Goal: Task Accomplishment & Management: Manage account settings

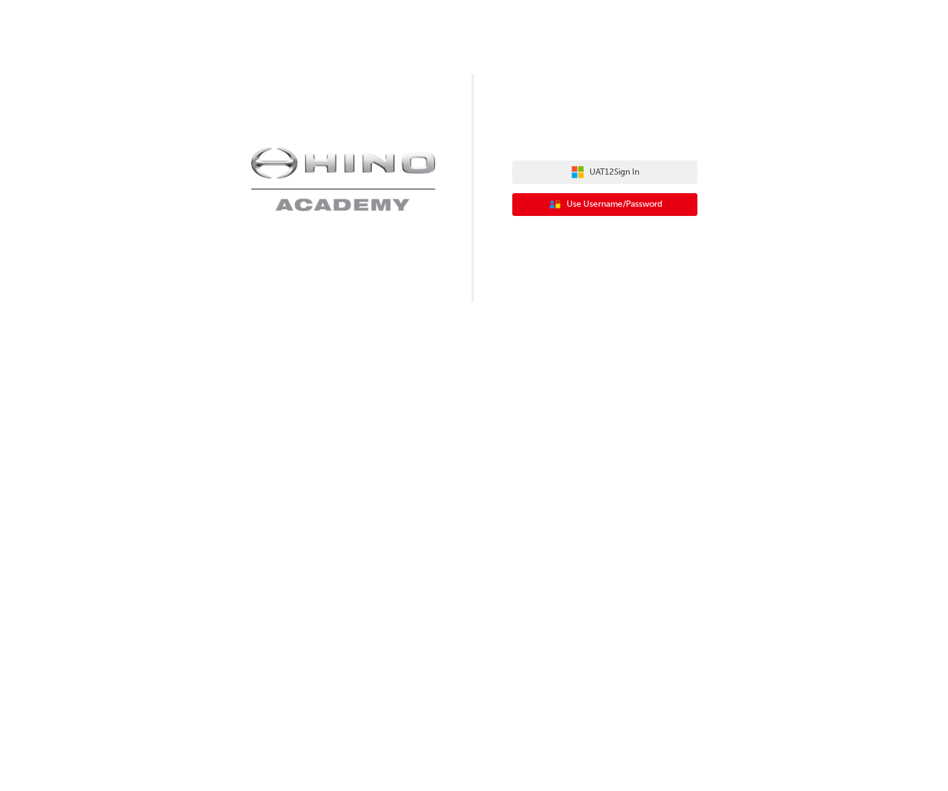
click at [580, 193] on button "User Authentication Icon - Blue Person, Gold Lock Use Username/Password" at bounding box center [604, 204] width 185 height 23
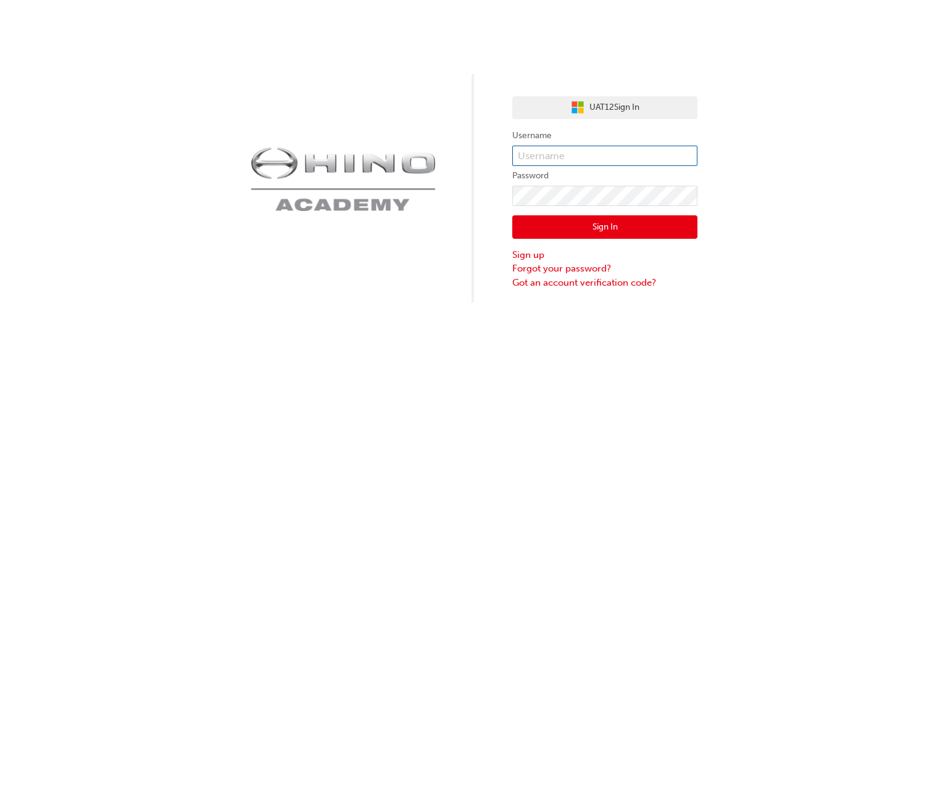
click at [585, 157] on input "text" at bounding box center [604, 156] width 185 height 21
type input "a"
click at [567, 153] on input "kandik" at bounding box center [604, 156] width 185 height 21
type input "kandika"
click button "Sign In" at bounding box center [604, 226] width 185 height 23
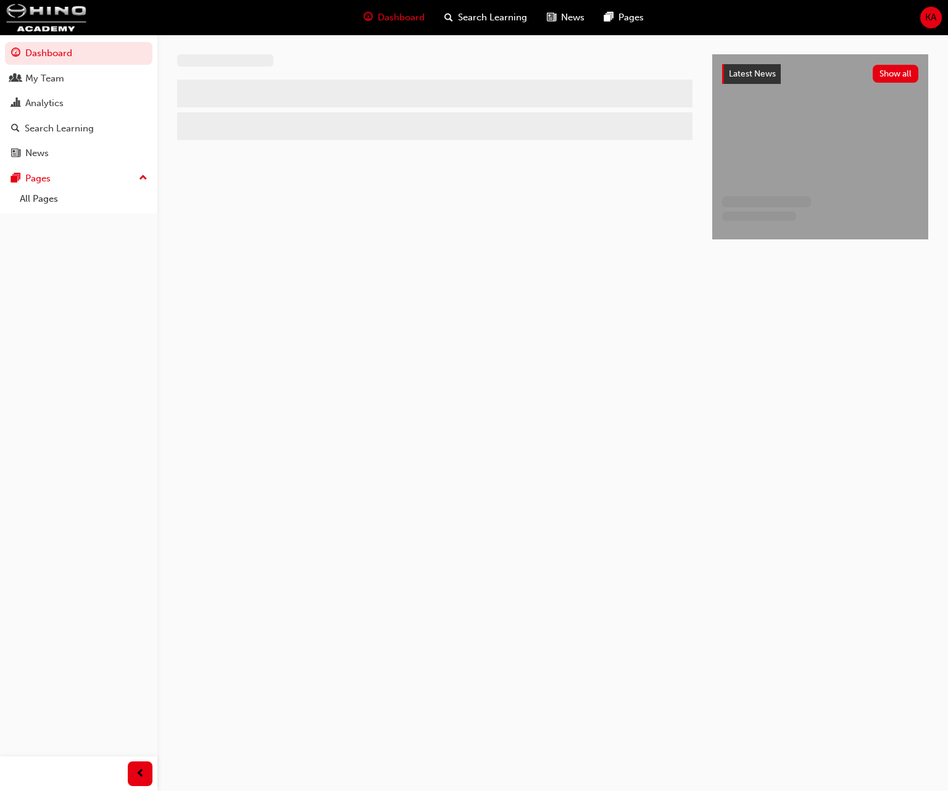
click at [928, 15] on span "KA" at bounding box center [930, 17] width 11 height 14
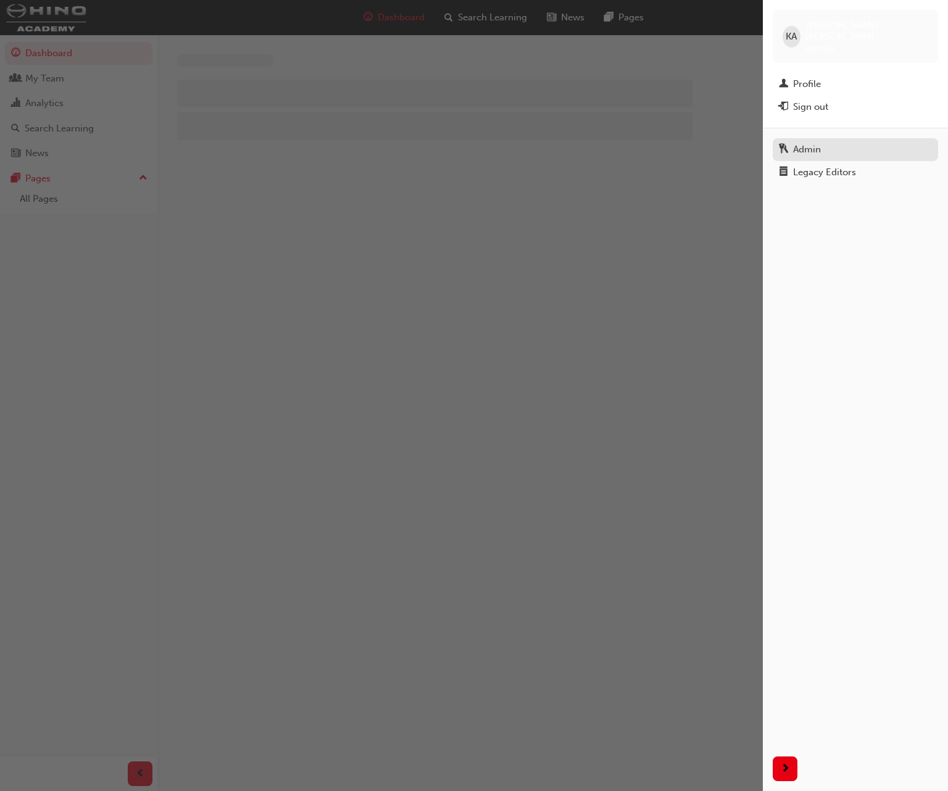
click at [824, 138] on link "Admin" at bounding box center [854, 149] width 165 height 23
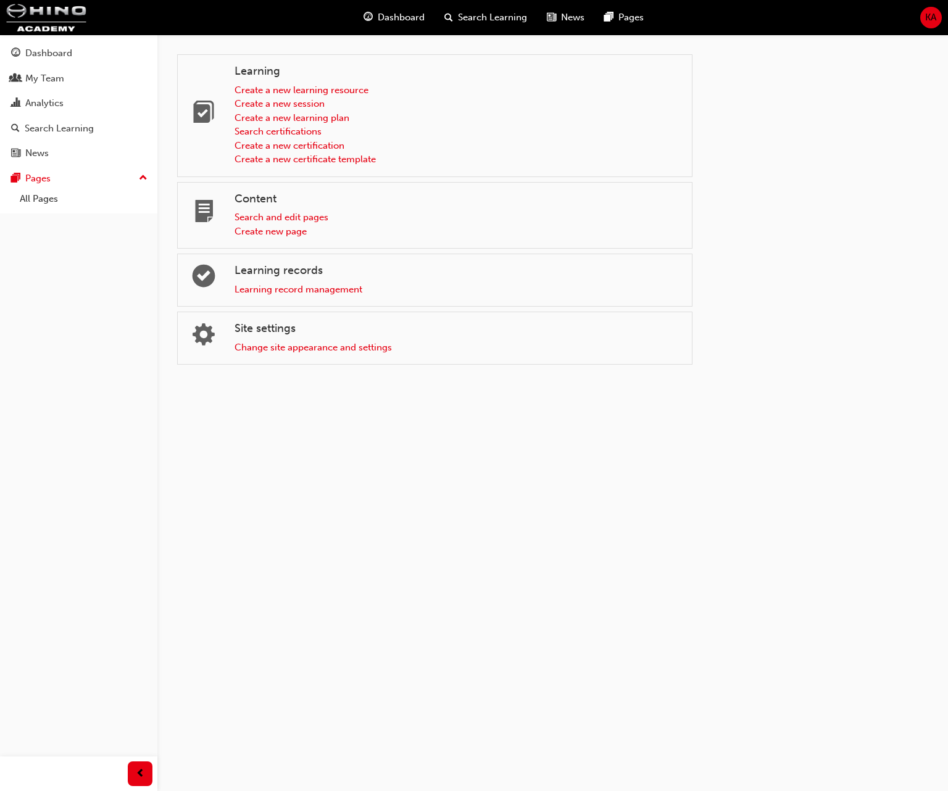
click at [382, 339] on div "Site settings Change site appearance and settings" at bounding box center [457, 338] width 447 height 32
click at [374, 344] on link "Change site appearance and settings" at bounding box center [312, 347] width 157 height 11
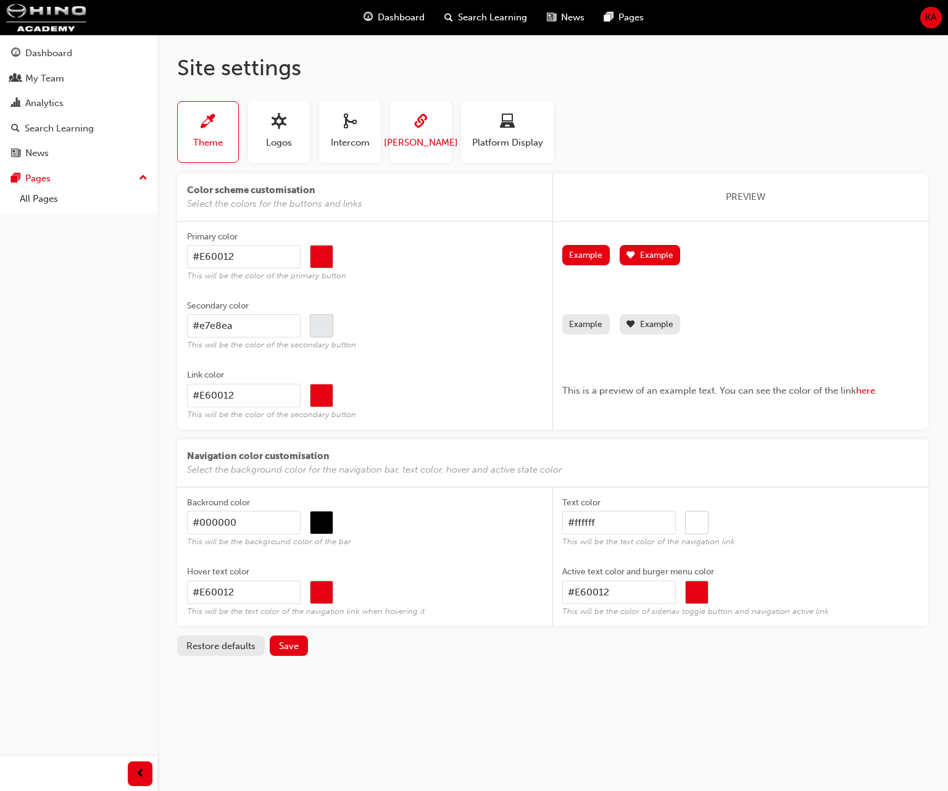
click at [435, 120] on button "[PERSON_NAME]" at bounding box center [421, 132] width 62 height 62
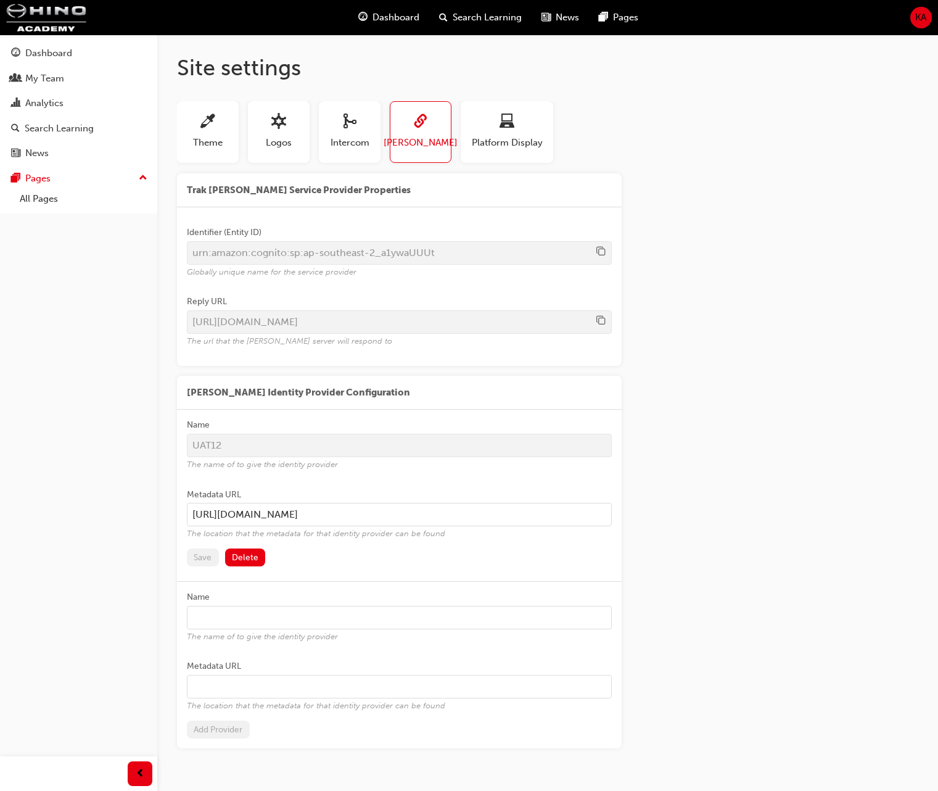
click at [602, 251] on span "copy-icon" at bounding box center [601, 252] width 9 height 11
drag, startPoint x: 287, startPoint y: 229, endPoint x: 178, endPoint y: 233, distance: 109.3
click at [178, 233] on div "Identifier (Entity ID) urn:amazon:cognito:sp:ap-southeast-2_a1ywaUUUt Globally …" at bounding box center [399, 286] width 445 height 159
copy div "Identifier (Entity ID)"
click at [602, 252] on span "copy-icon" at bounding box center [601, 252] width 9 height 11
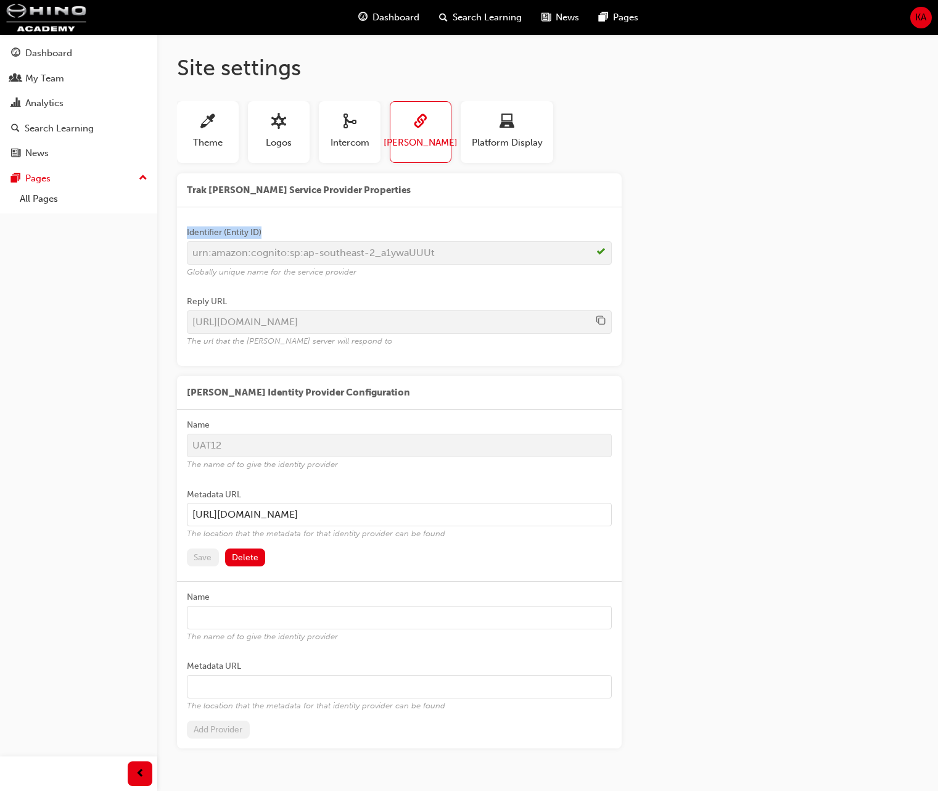
copy div "Identifier (Entity ID)"
drag, startPoint x: 355, startPoint y: 270, endPoint x: 183, endPoint y: 275, distance: 172.2
click at [183, 275] on div "Identifier (Entity ID) urn:amazon:cognito:sp:ap-southeast-2_a1ywaUUUt Globally …" at bounding box center [399, 286] width 445 height 159
copy span "Globally unique name for the service provider"
drag, startPoint x: 280, startPoint y: 299, endPoint x: 183, endPoint y: 301, distance: 97.5
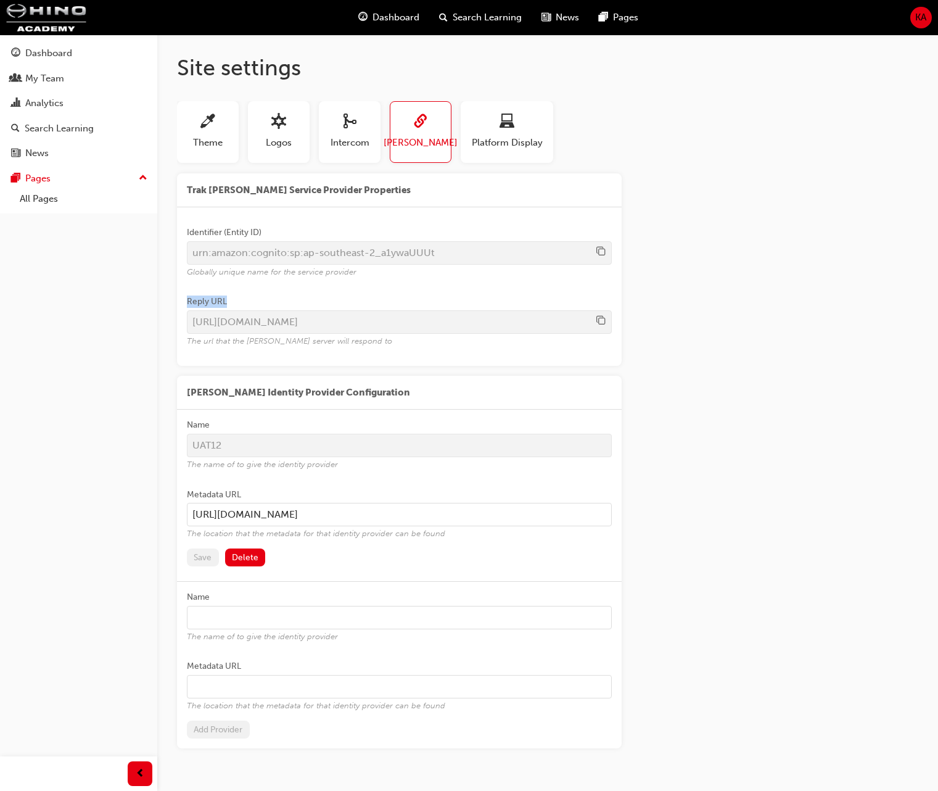
click at [183, 301] on div "Identifier (Entity ID) urn:amazon:cognito:sp:ap-southeast-2_a1ywaUUUt Globally …" at bounding box center [399, 286] width 445 height 159
copy div "Reply URL"
click at [602, 324] on span "copy-icon" at bounding box center [601, 321] width 9 height 11
drag, startPoint x: 294, startPoint y: 339, endPoint x: 170, endPoint y: 341, distance: 124.6
click at [170, 341] on div "Site settings Theme Logos Intercom [PERSON_NAME] Platform Display Color scheme …" at bounding box center [547, 416] width 781 height 763
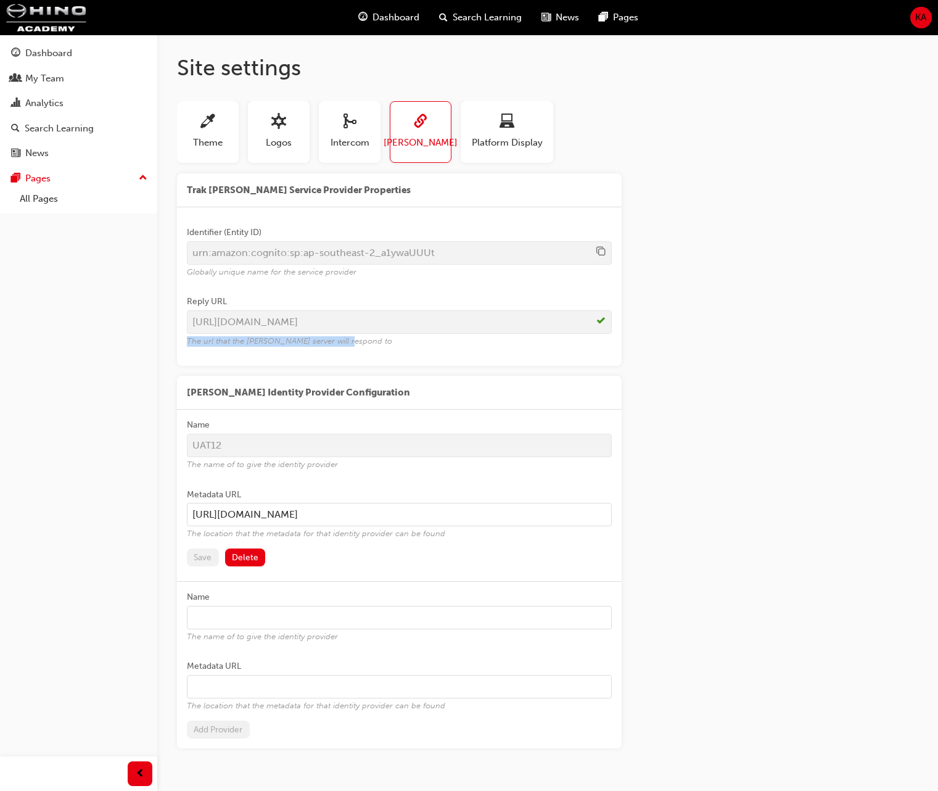
copy span "The url that the [PERSON_NAME] server will respond to"
drag, startPoint x: 479, startPoint y: 351, endPoint x: 505, endPoint y: 350, distance: 25.3
click at [479, 351] on label "Reply URL [URL][DOMAIN_NAME] The url that the [PERSON_NAME] server will respond…" at bounding box center [399, 320] width 425 height 69
click at [604, 323] on span "copy-icon" at bounding box center [601, 321] width 9 height 11
click at [602, 255] on span "copy-icon" at bounding box center [601, 252] width 9 height 11
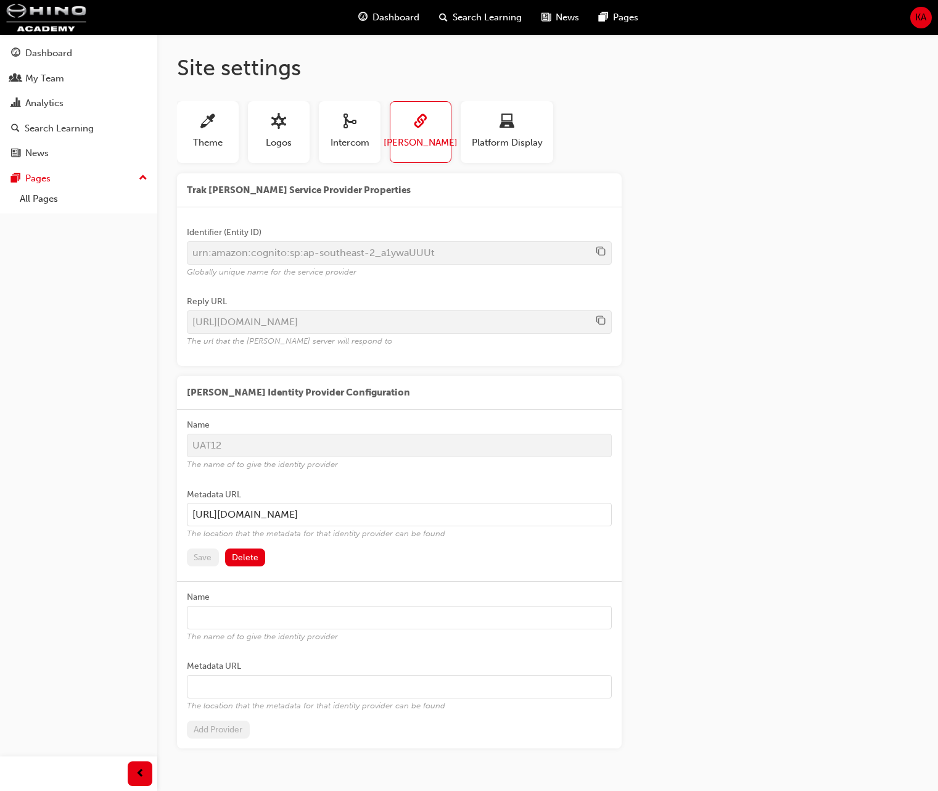
drag, startPoint x: 70, startPoint y: 349, endPoint x: 80, endPoint y: 357, distance: 11.9
click at [70, 349] on div "Dashboard My Team Analytics Search Learning News Pages Pages All Pages" at bounding box center [78, 380] width 157 height 760
click at [787, 215] on div "Trak [PERSON_NAME] Service Provider Properties Identifier (Entity ID) urn:amazo…" at bounding box center [548, 460] width 742 height 575
